Goal: Information Seeking & Learning: Find contact information

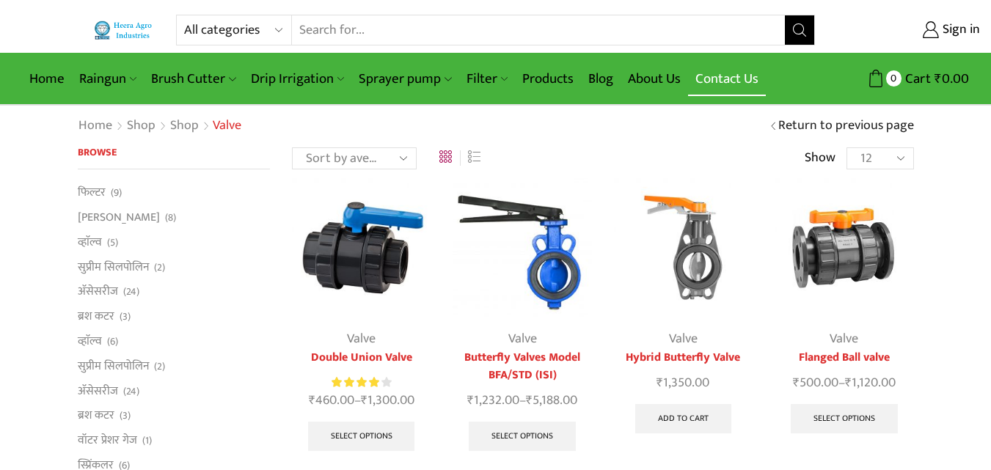
click at [716, 83] on link "Contact Us" at bounding box center [727, 79] width 78 height 34
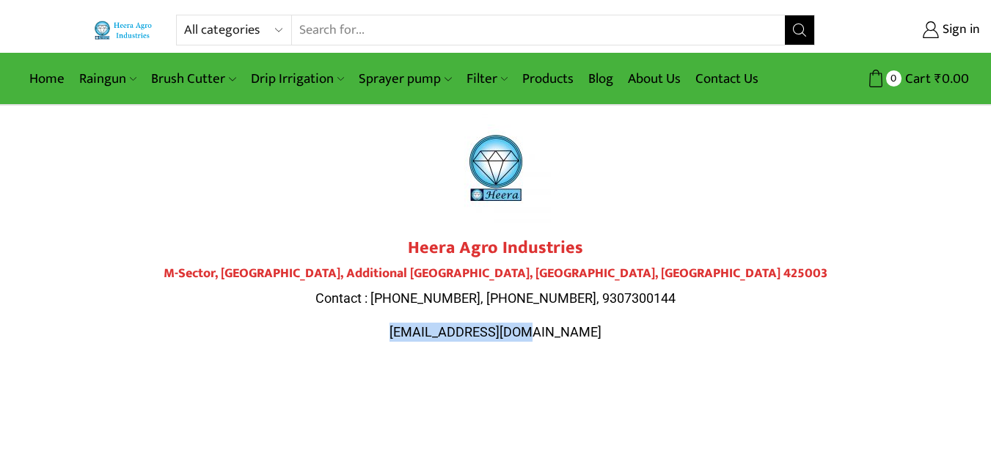
drag, startPoint x: 568, startPoint y: 320, endPoint x: 429, endPoint y: 329, distance: 139.6
click at [429, 329] on div "Heera Agro Industries M-Sector, [GEOGRAPHIC_DATA] Contact : [PHONE_NUMBER], [PH…" at bounding box center [495, 289] width 821 height 103
copy span "[EMAIL_ADDRESS][DOMAIN_NAME]"
click at [613, 244] on h2 "Heera Agro Industries" at bounding box center [495, 248] width 821 height 21
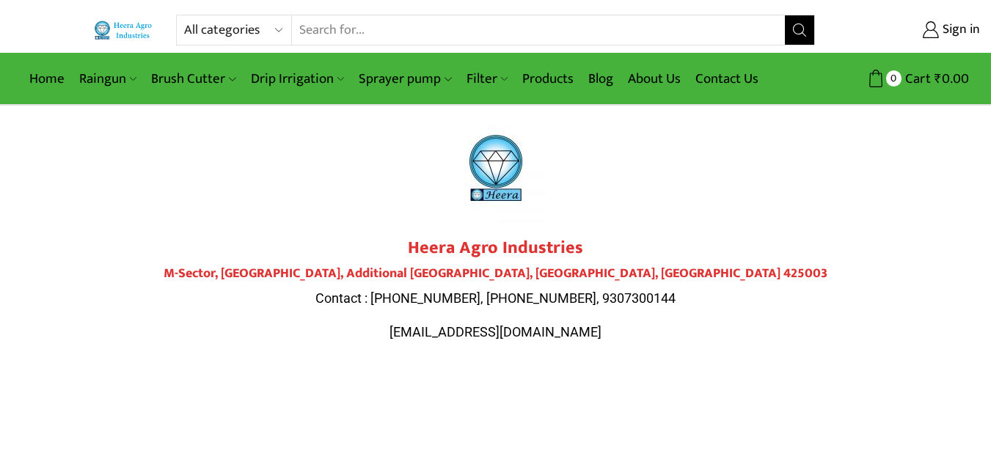
click at [719, 312] on div "Heera Agro Industries M-Sector, [GEOGRAPHIC_DATA] Contact : [PHONE_NUMBER], [PH…" at bounding box center [495, 289] width 821 height 103
drag, startPoint x: 669, startPoint y: 301, endPoint x: 564, endPoint y: 293, distance: 105.9
click at [564, 293] on p "Contact : [PHONE_NUMBER], [PHONE_NUMBER], 9307300144" at bounding box center [495, 298] width 821 height 19
copy span "9307300144"
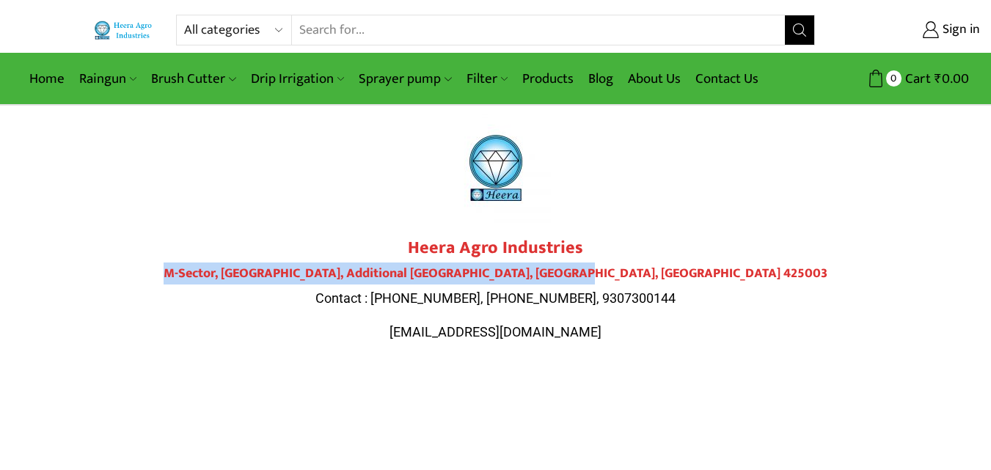
drag, startPoint x: 296, startPoint y: 270, endPoint x: 700, endPoint y: 270, distance: 403.3
click at [700, 270] on h4 "M-Sector, [GEOGRAPHIC_DATA], Additional [GEOGRAPHIC_DATA], [GEOGRAPHIC_DATA], […" at bounding box center [495, 274] width 821 height 16
copy h4 "M-Sector, [GEOGRAPHIC_DATA], Additional [GEOGRAPHIC_DATA], [GEOGRAPHIC_DATA], […"
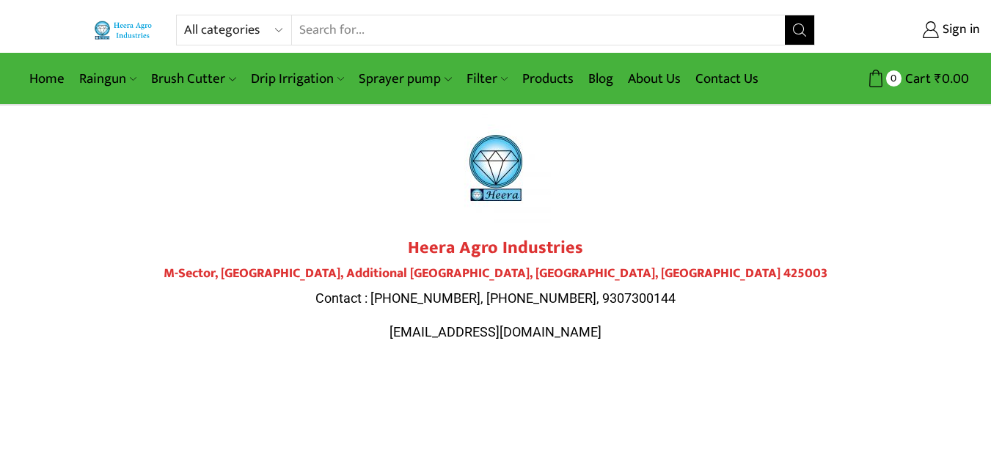
click at [381, 329] on p "[EMAIL_ADDRESS][DOMAIN_NAME]" at bounding box center [495, 332] width 821 height 19
